Goal: Check status: Check status

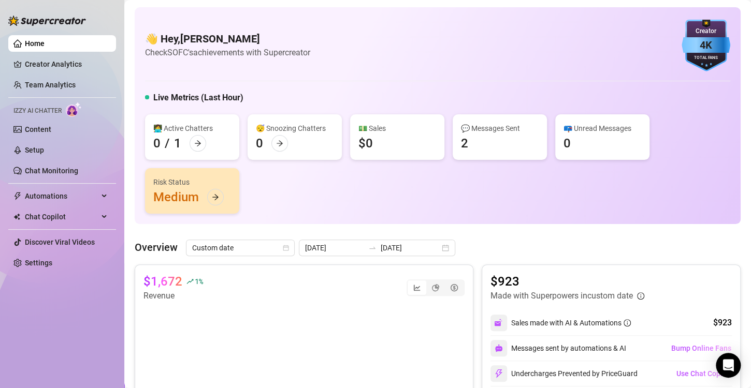
scroll to position [79, 0]
click at [283, 245] on icon "calendar" at bounding box center [286, 248] width 6 height 6
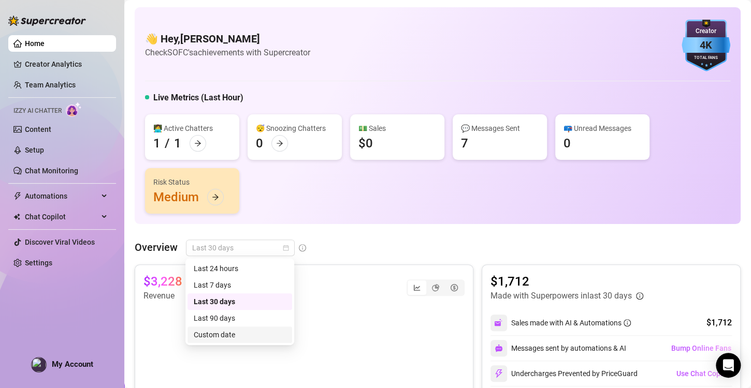
click at [223, 330] on div "Custom date" at bounding box center [240, 334] width 92 height 11
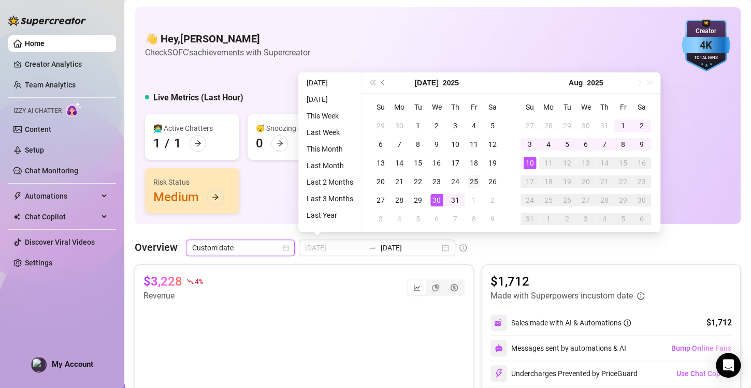
type input "[DATE]"
click at [472, 181] on div "25" at bounding box center [474, 182] width 12 height 12
type input "2025-08-10"
click at [532, 162] on div "10" at bounding box center [530, 163] width 12 height 12
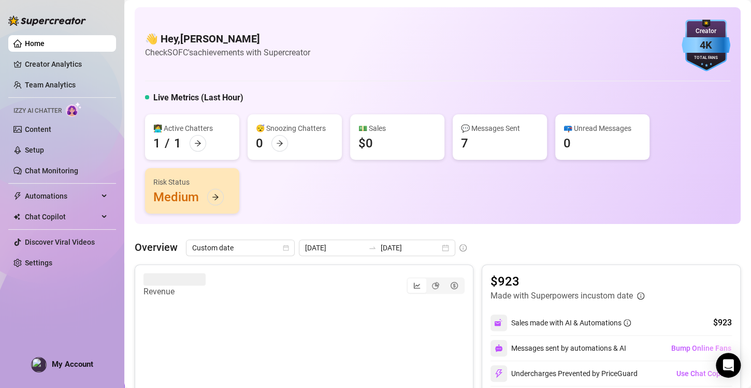
click at [527, 243] on div "Overview Custom date 2025-07-25 2025-08-10" at bounding box center [438, 248] width 606 height 17
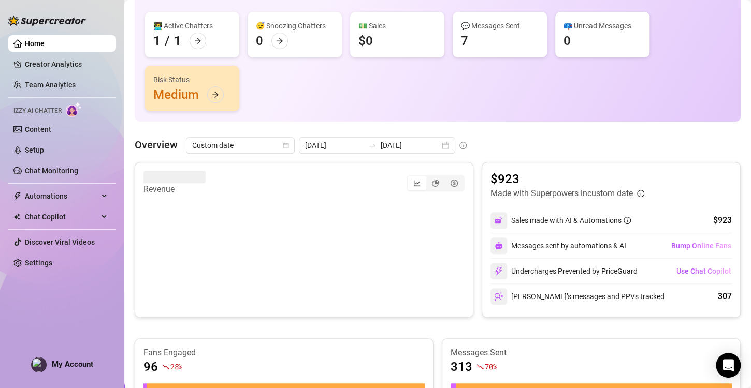
scroll to position [107, 0]
